Goal: Find specific page/section: Find specific page/section

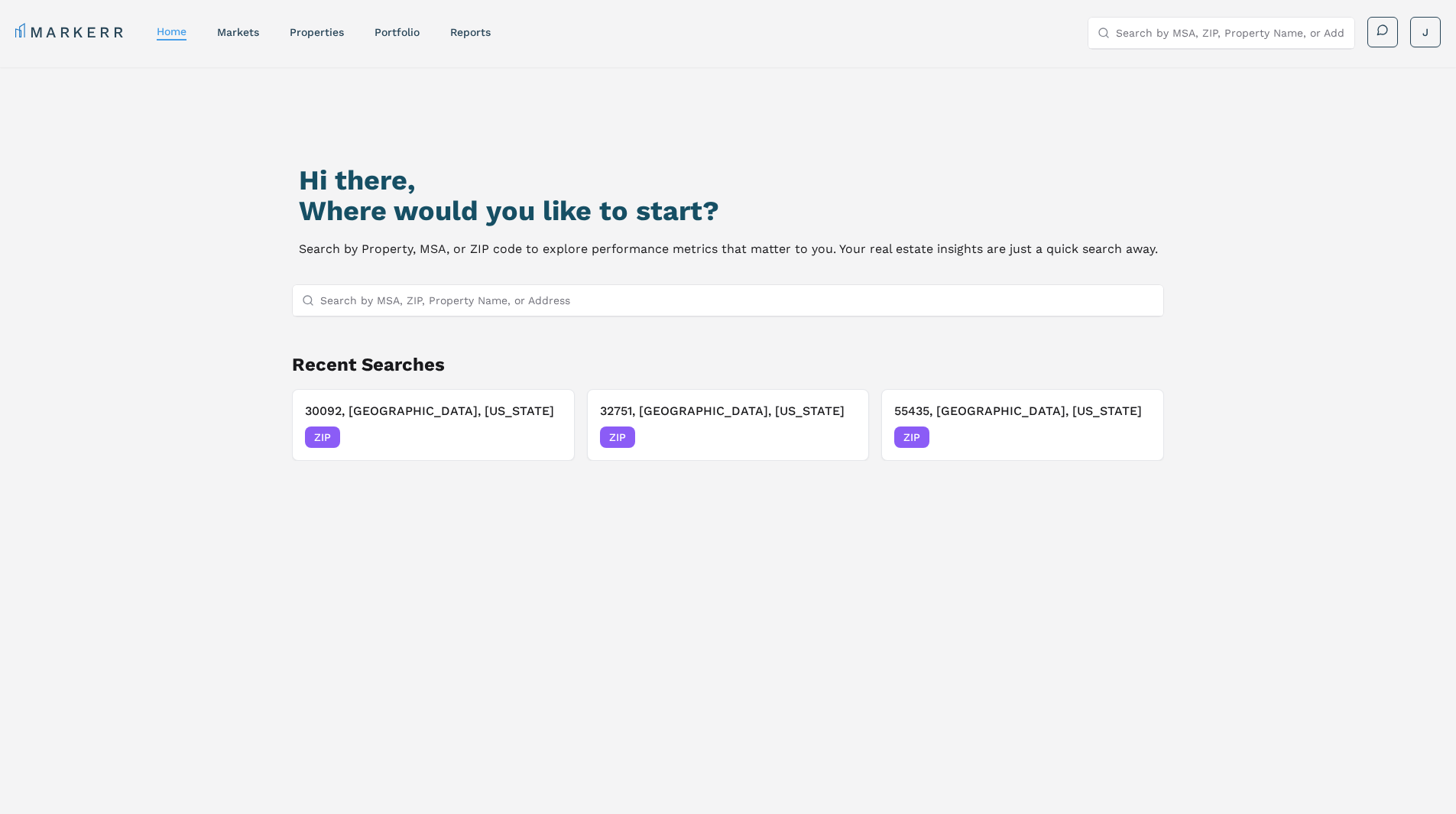
click at [1203, 40] on input "Search by MSA, ZIP, Property Name, or Address" at bounding box center [1230, 32] width 229 height 31
type input "43055"
click at [1148, 65] on div "43055, [GEOGRAPHIC_DATA], [US_STATE]" at bounding box center [1205, 69] width 209 height 31
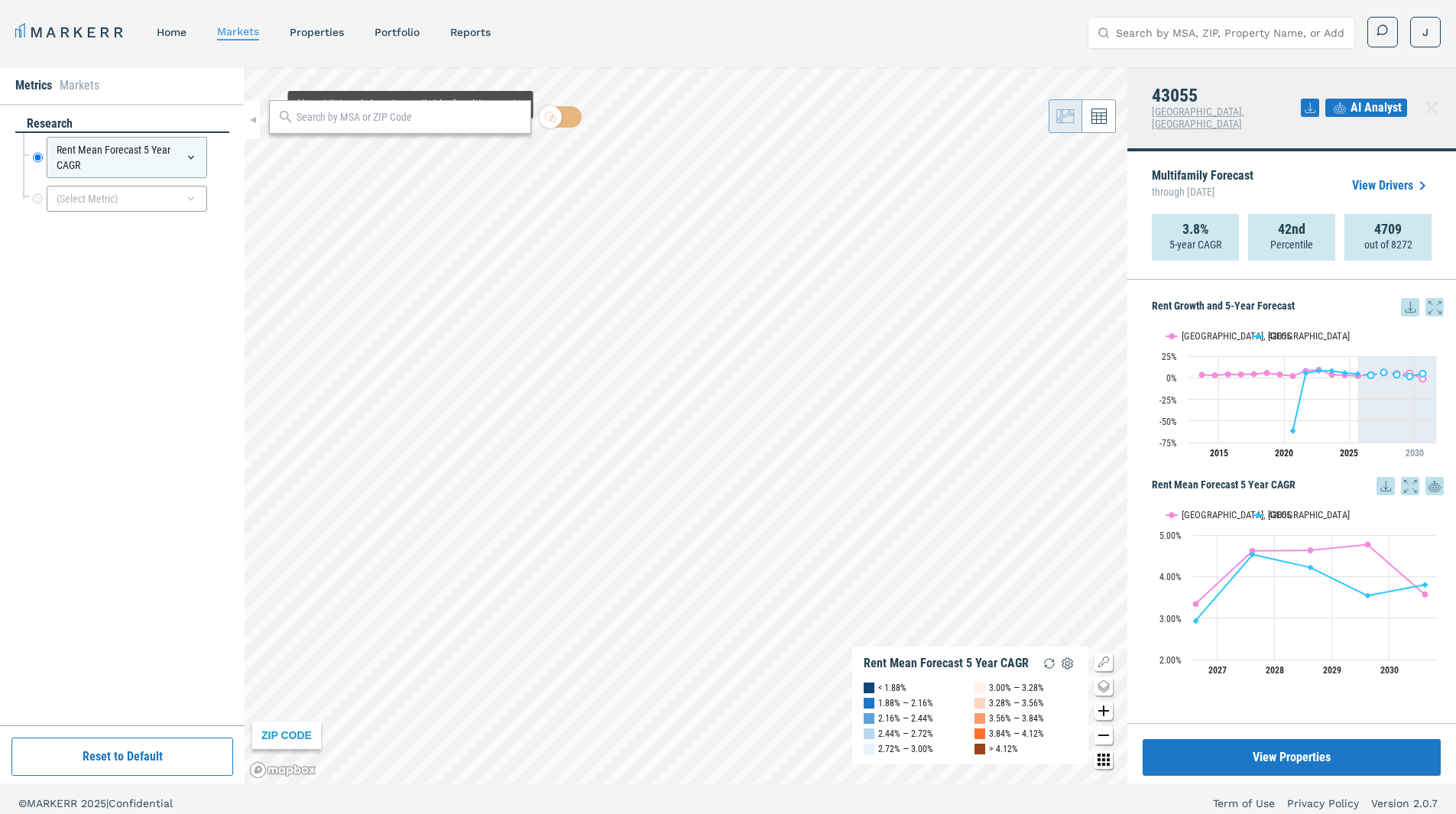
click at [407, 132] on div at bounding box center [400, 117] width 262 height 34
click at [415, 119] on input "text" at bounding box center [410, 117] width 227 height 16
type input "43035"
click at [438, 152] on span "[GEOGRAPHIC_DATA][PERSON_NAME], [US_STATE] ZIP" at bounding box center [400, 159] width 262 height 40
